Goal: Task Accomplishment & Management: Use online tool/utility

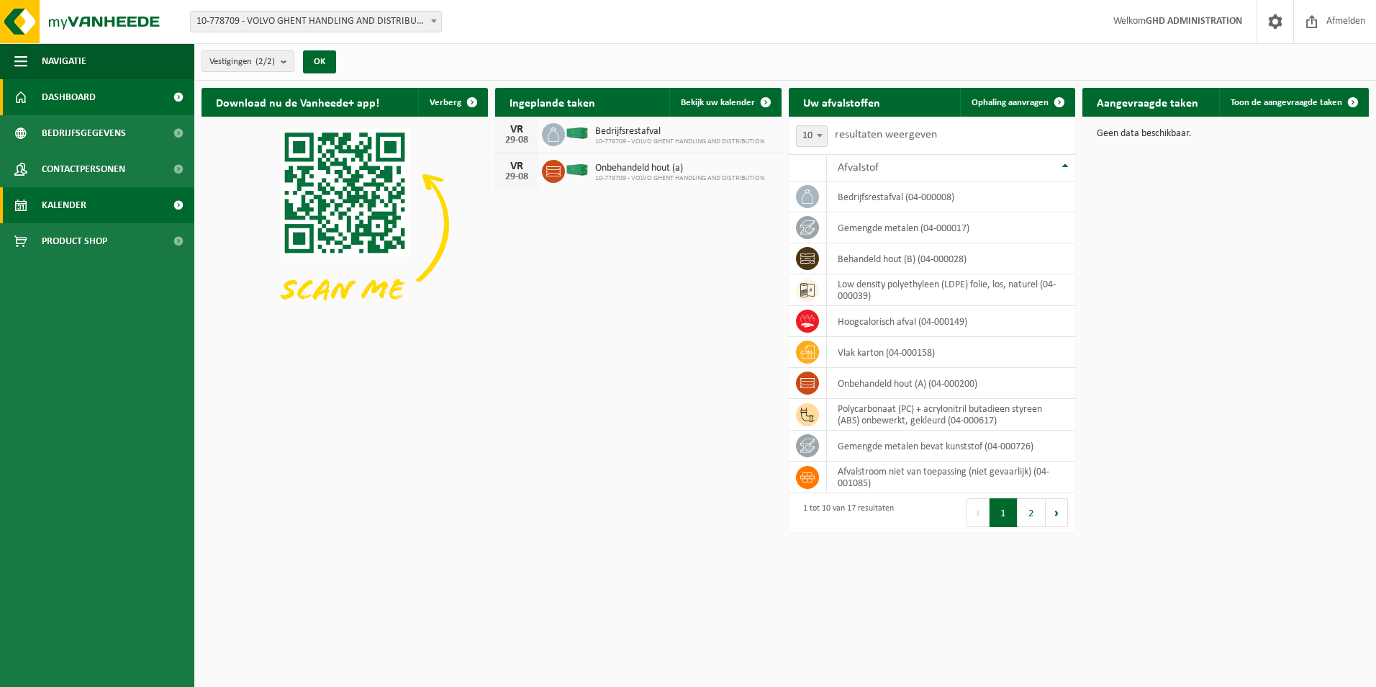
click at [54, 201] on span "Kalender" at bounding box center [64, 205] width 45 height 36
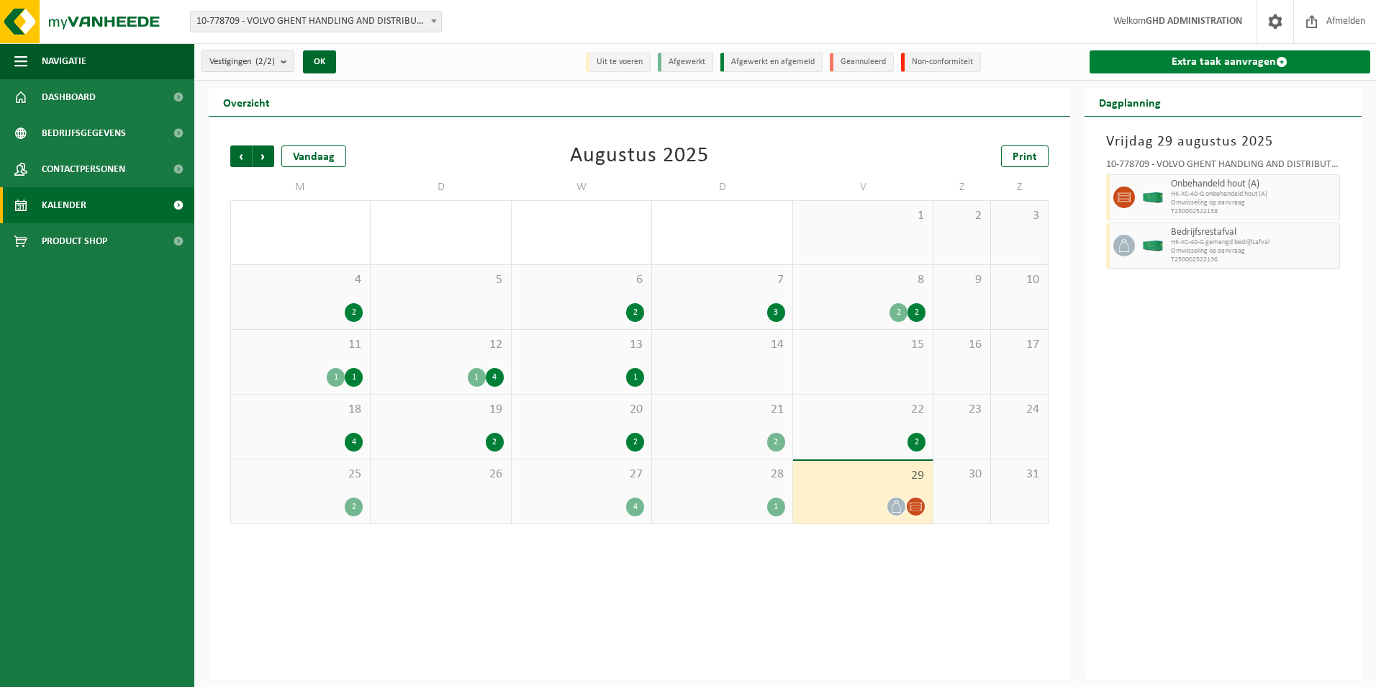
click at [1226, 55] on link "Extra taak aanvragen" at bounding box center [1230, 61] width 281 height 23
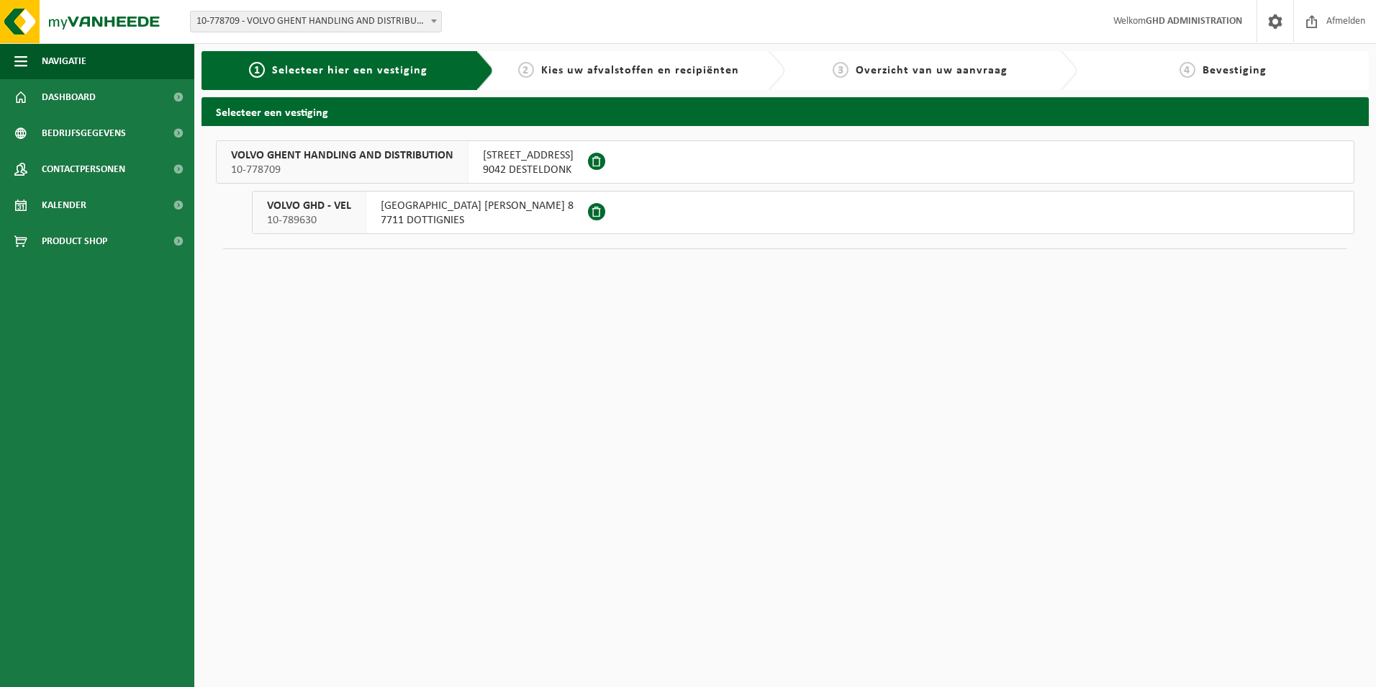
click at [561, 162] on span "SKALDENSTRAAT 102" at bounding box center [528, 155] width 91 height 14
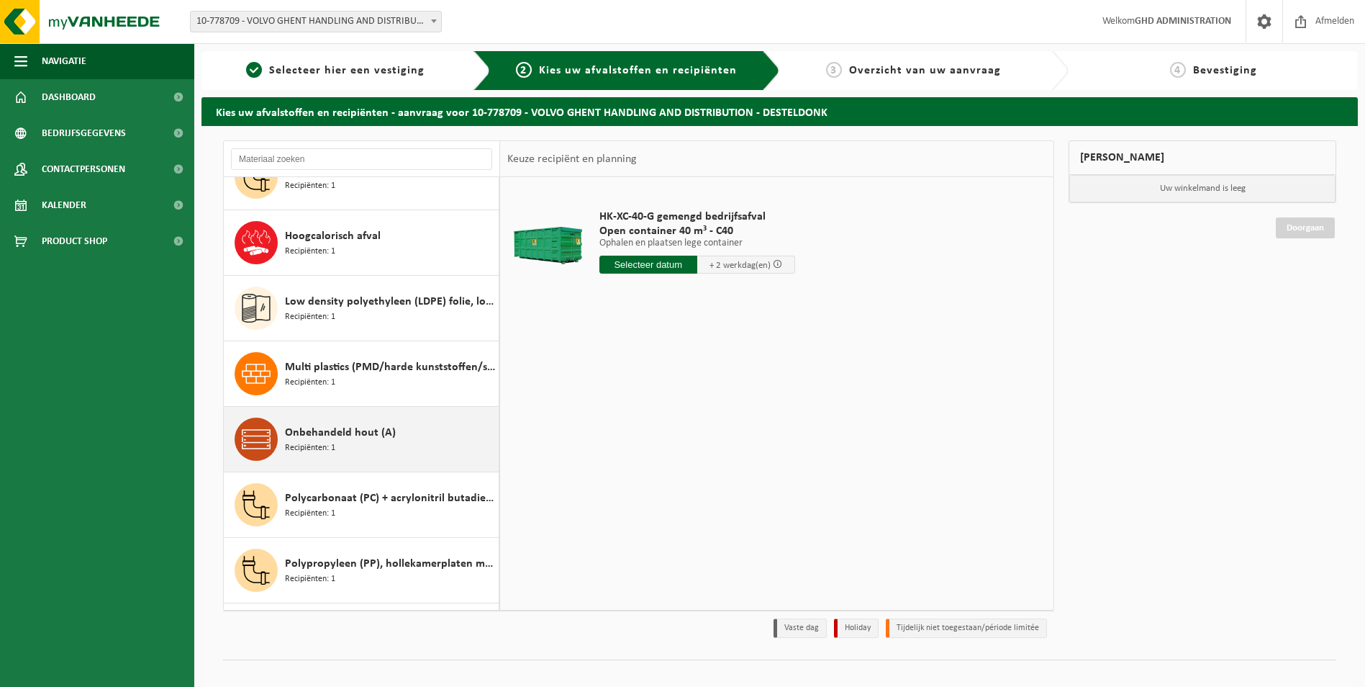
click at [393, 443] on div "Onbehandeld hout (A) Recipiënten: 1" at bounding box center [390, 438] width 210 height 43
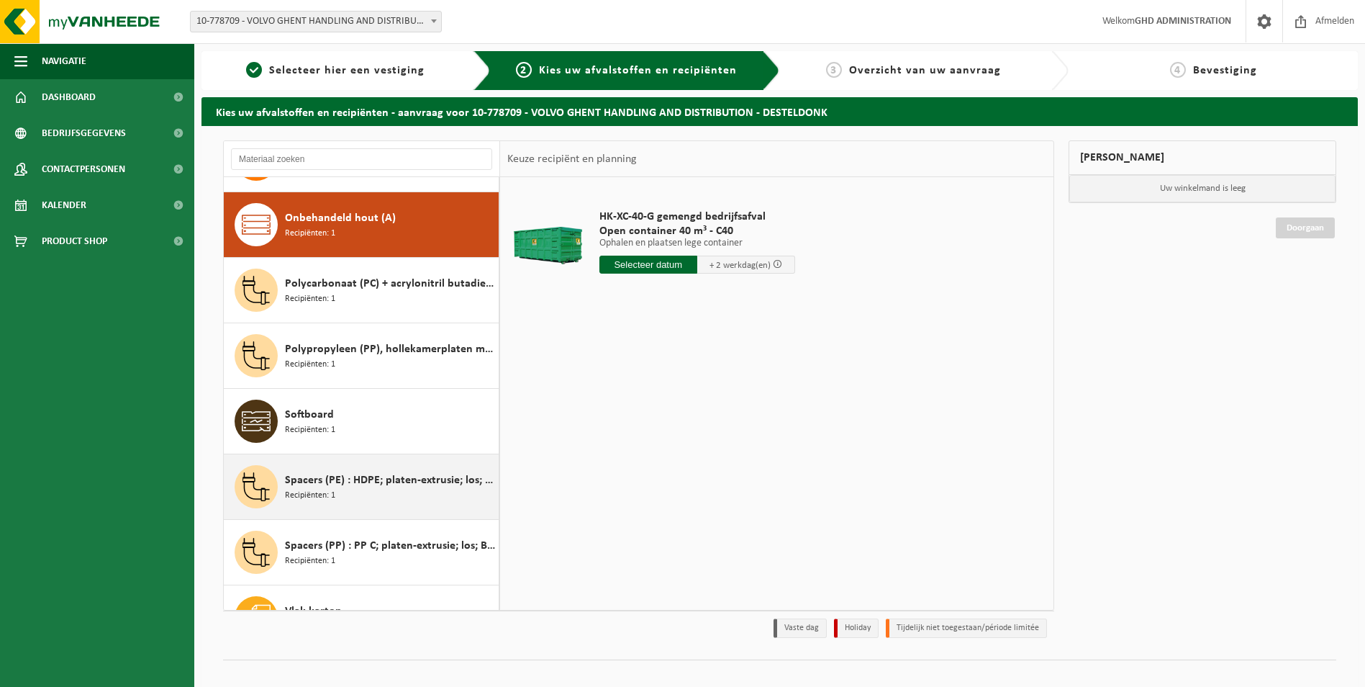
scroll to position [589, 0]
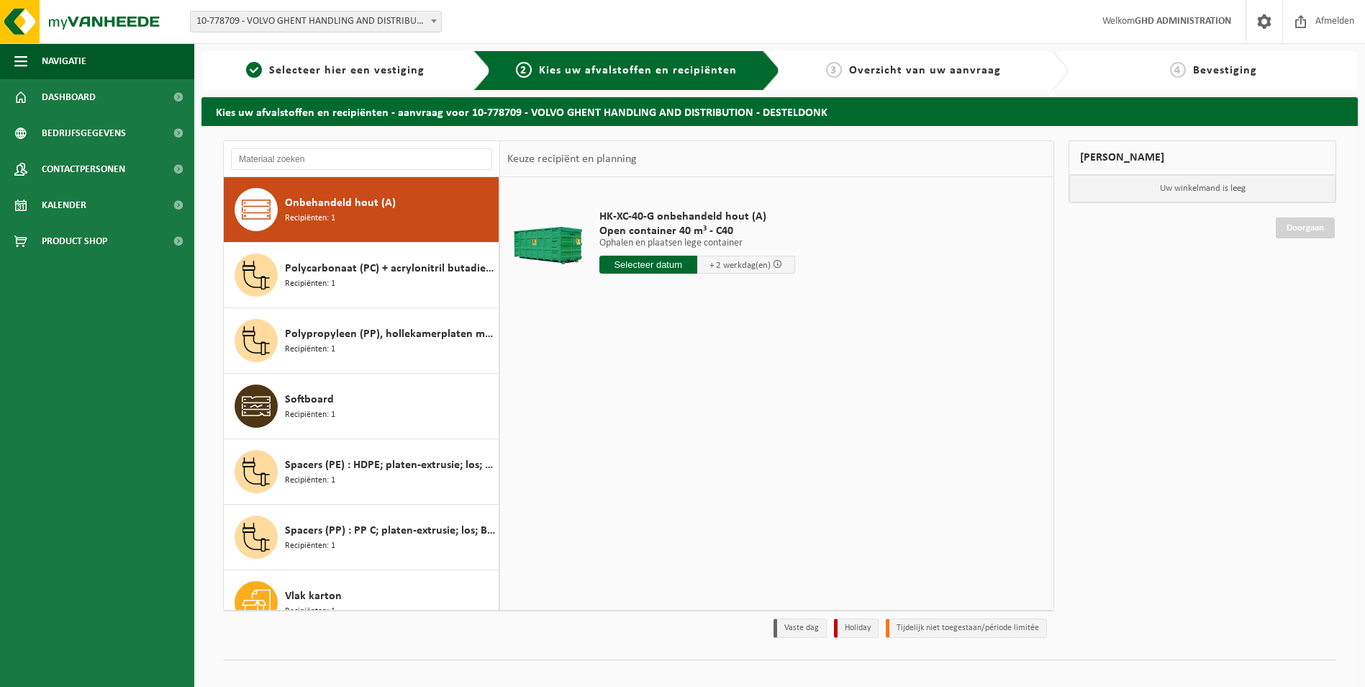
click at [643, 268] on input "text" at bounding box center [648, 264] width 98 height 18
click at [764, 299] on icon at bounding box center [763, 297] width 4 height 7
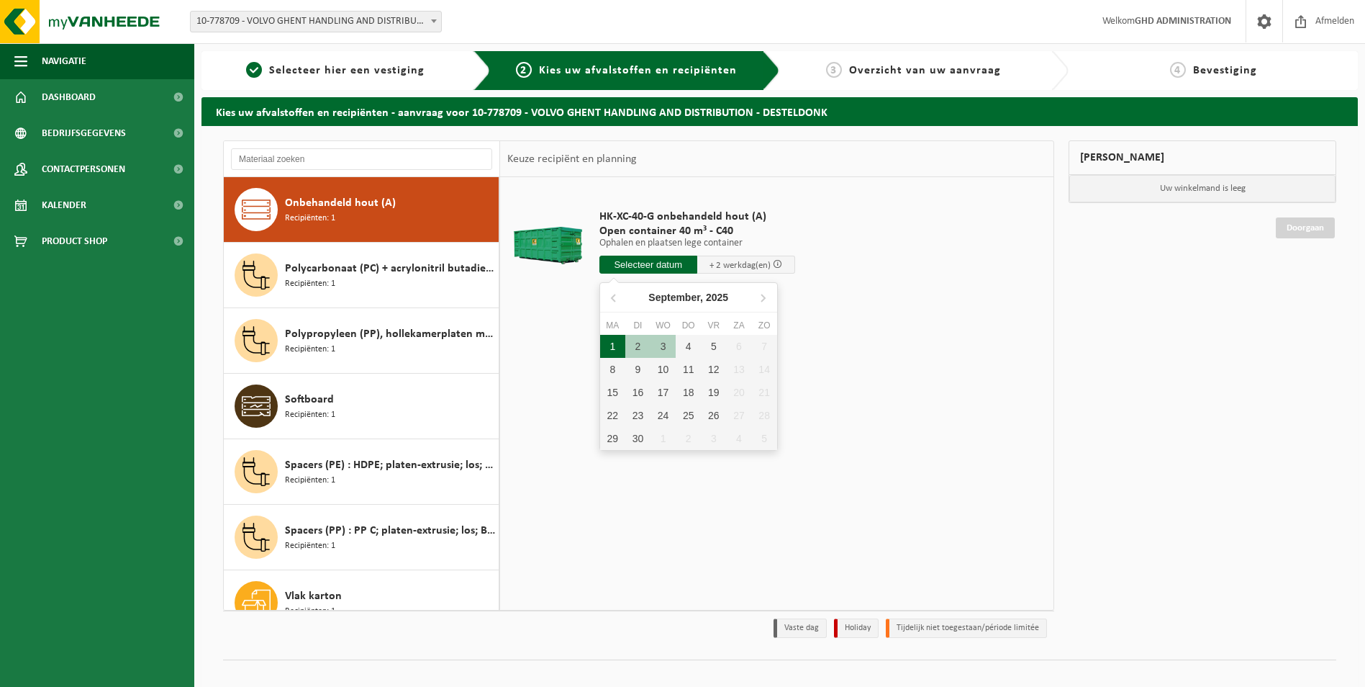
click at [606, 343] on div "1" at bounding box center [612, 346] width 25 height 23
type input "Van 2025-09-01"
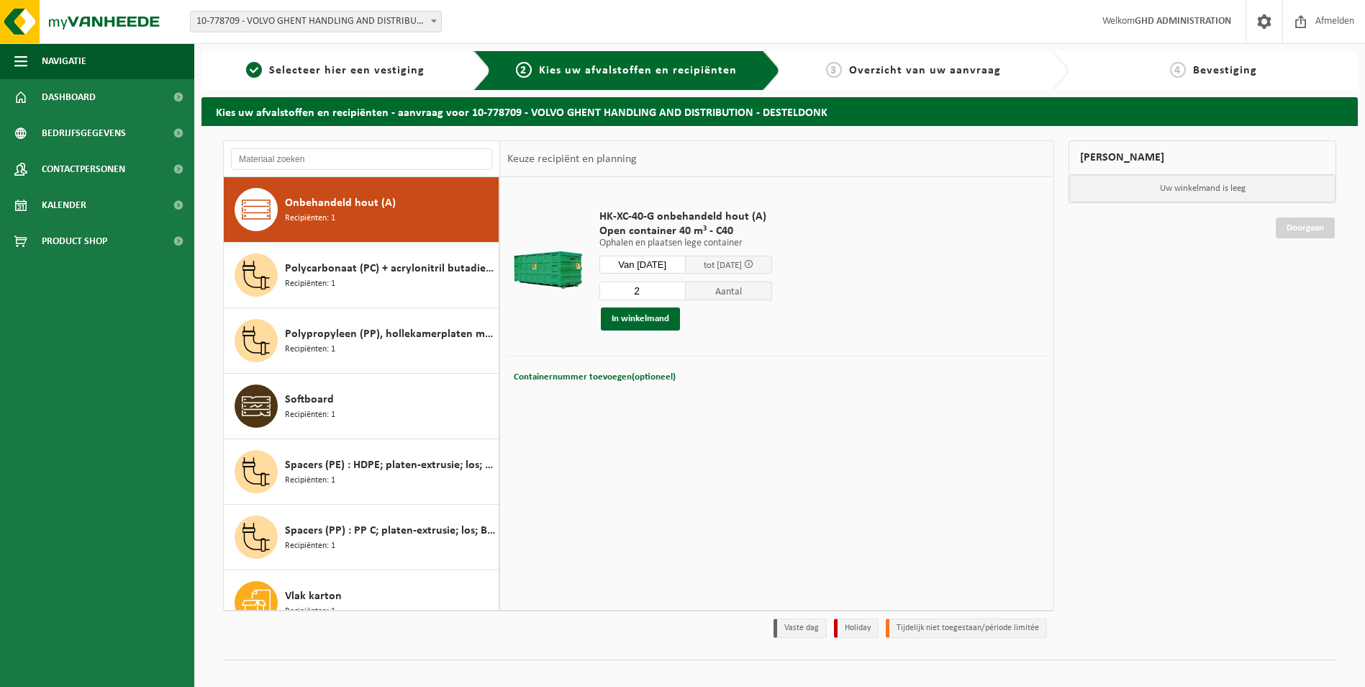
type input "2"
click at [686, 289] on input "2" at bounding box center [642, 290] width 86 height 19
click at [642, 313] on button "In winkelmand" at bounding box center [640, 318] width 79 height 23
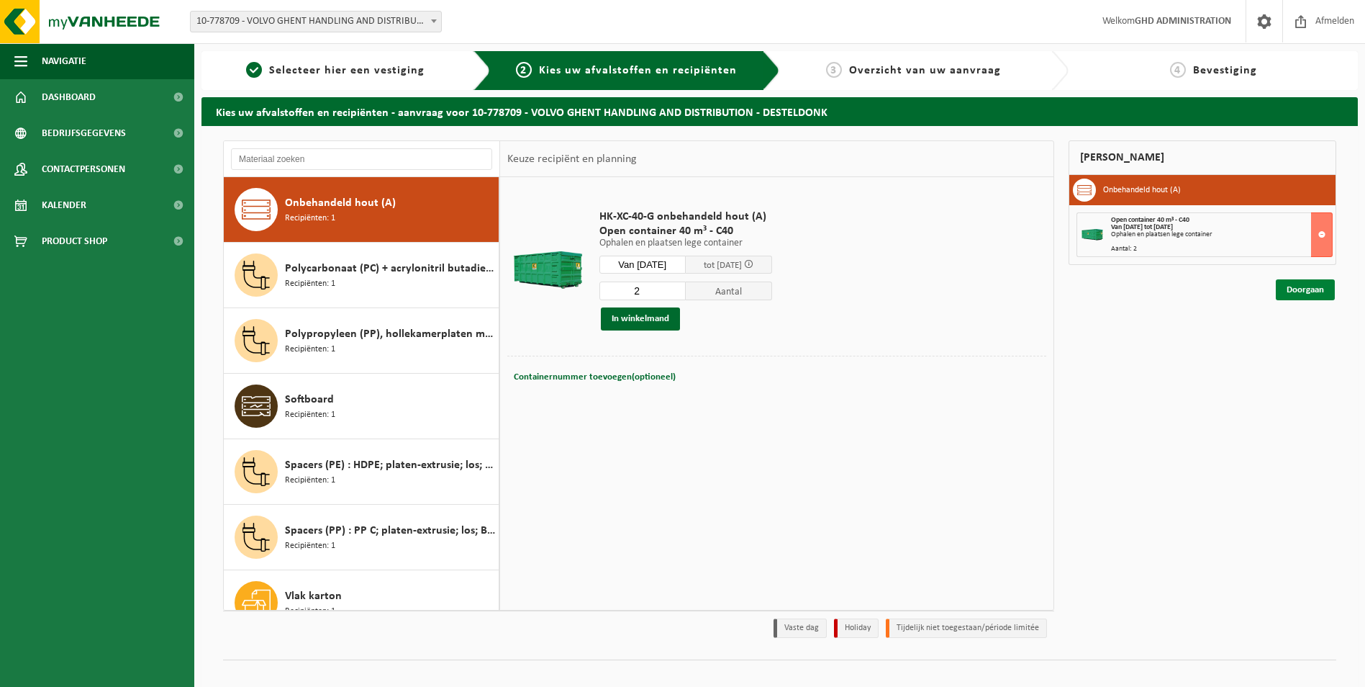
click at [1304, 291] on link "Doorgaan" at bounding box center [1305, 289] width 59 height 21
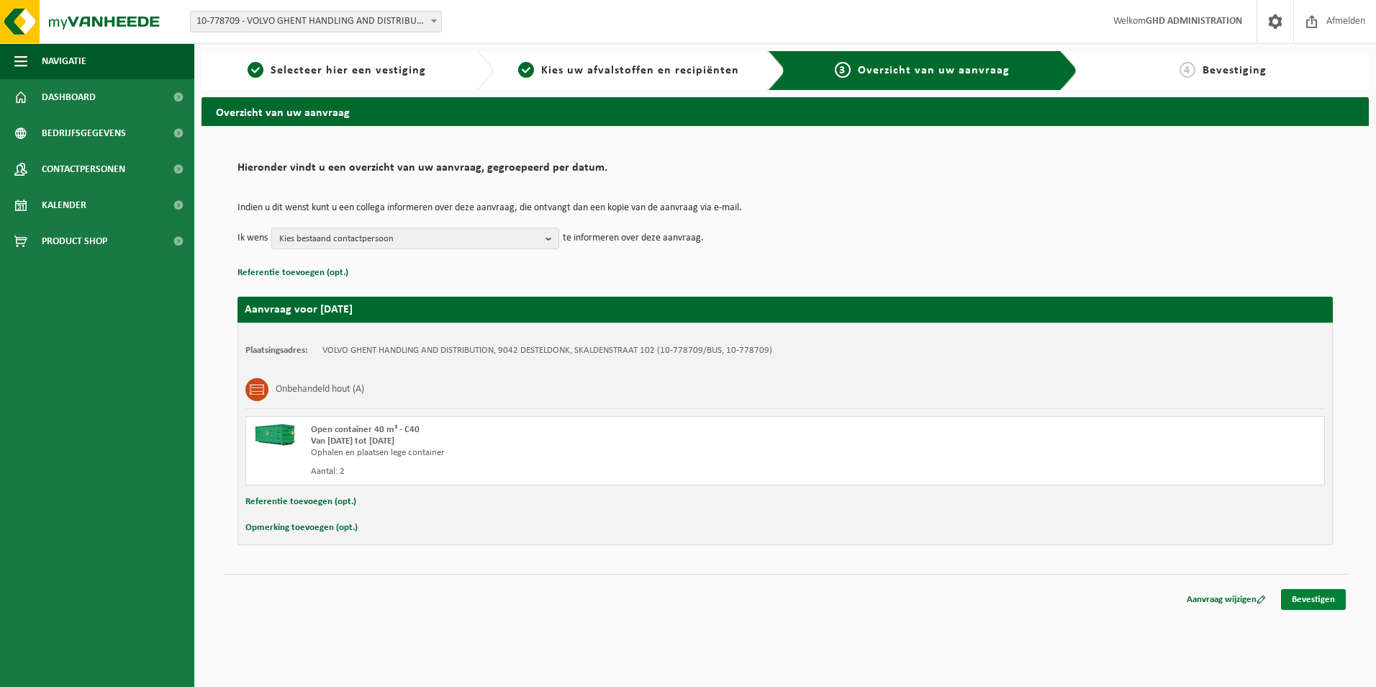
click at [1319, 590] on link "Bevestigen" at bounding box center [1313, 599] width 65 height 21
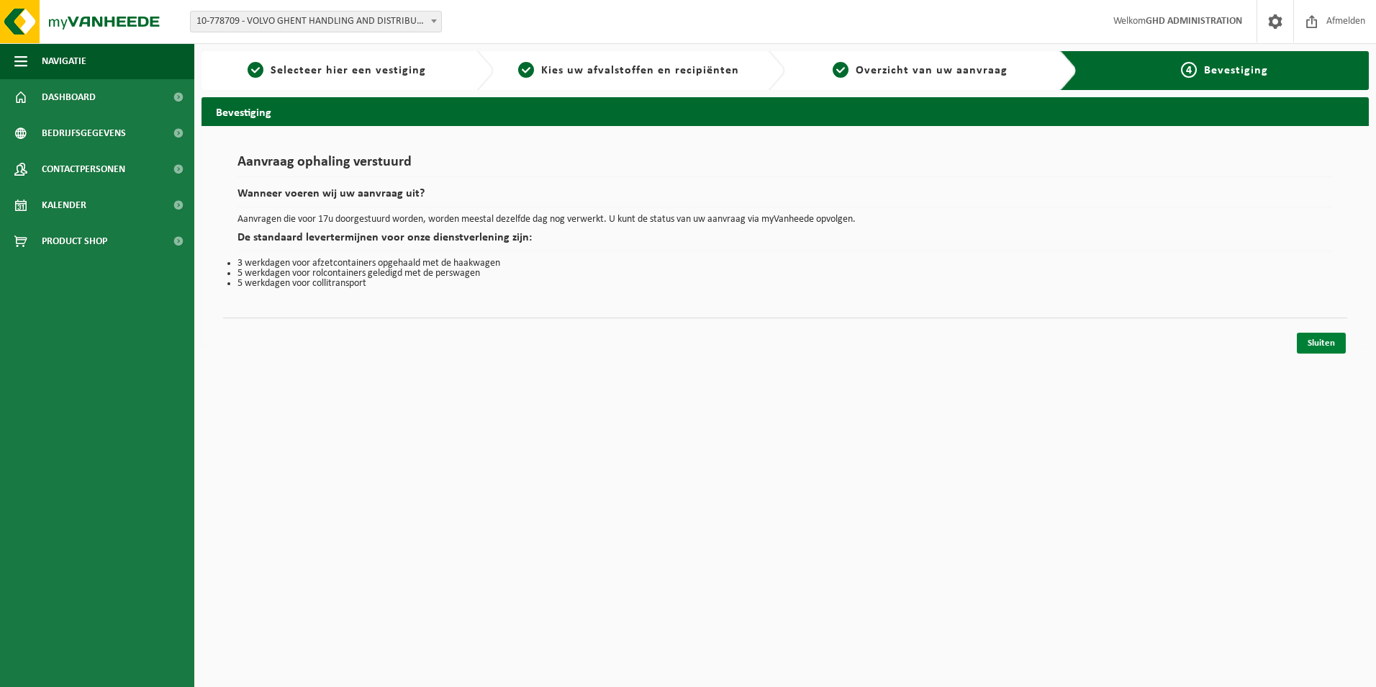
click at [1331, 338] on link "Sluiten" at bounding box center [1321, 342] width 49 height 21
